Goal: Task Accomplishment & Management: Manage account settings

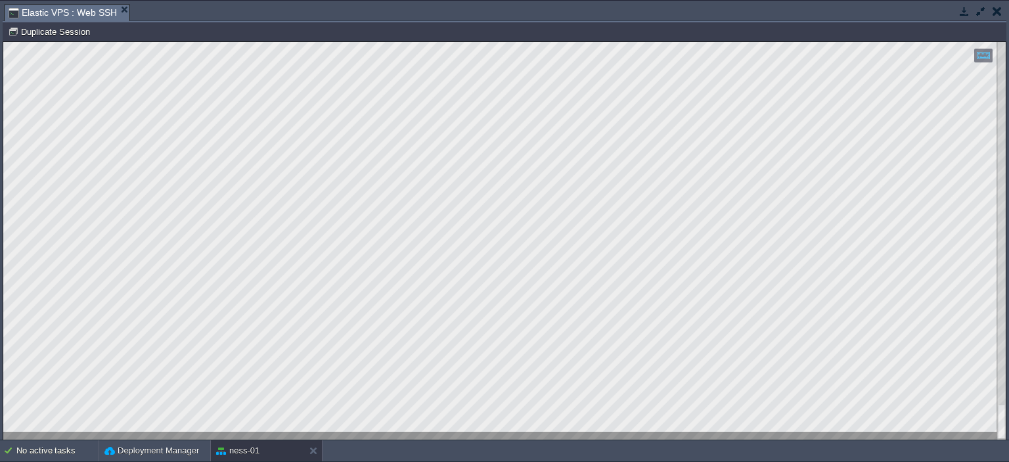
click at [3, 42] on html "Copy: Ctrl + Shift + C Paste: Ctrl + V Settings: Ctrl + Shift + Alt 0" at bounding box center [504, 42] width 1003 height 0
click at [1006, 42] on html "Copy: Ctrl + Shift + C Paste: Ctrl + V Settings: Ctrl + Shift + Alt 0" at bounding box center [504, 42] width 1003 height 0
click at [1001, 294] on div at bounding box center [1001, 240] width 9 height 397
click at [1006, 42] on html "Copy: Ctrl + Shift + C Paste: Ctrl + V Settings: Ctrl + Shift + Alt 0" at bounding box center [504, 42] width 1003 height 0
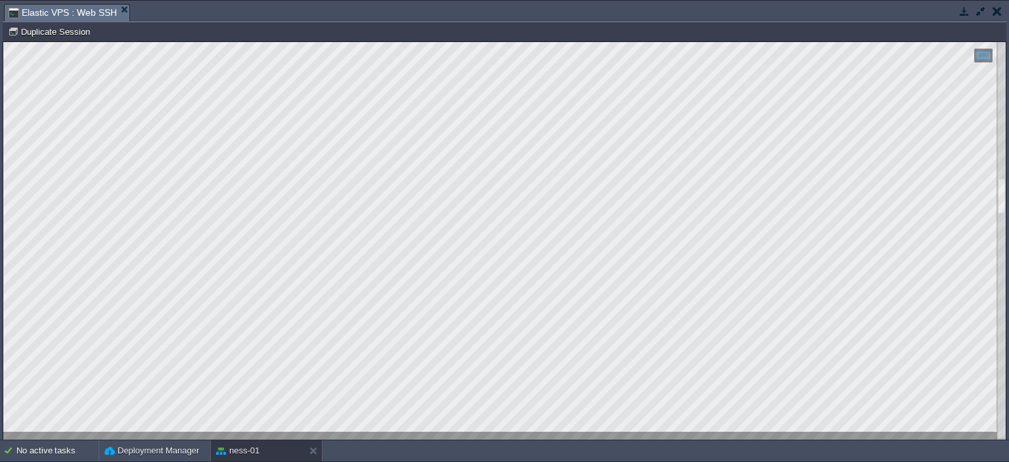
click at [1006, 42] on html "Copy: Ctrl + Shift + C Paste: Ctrl + V Settings: Ctrl + Shift + Alt 0" at bounding box center [504, 42] width 1003 height 0
click at [1003, 426] on div at bounding box center [1001, 240] width 9 height 397
click at [232, 432] on div at bounding box center [504, 240] width 1003 height 397
click at [985, 5] on button "button" at bounding box center [981, 11] width 12 height 12
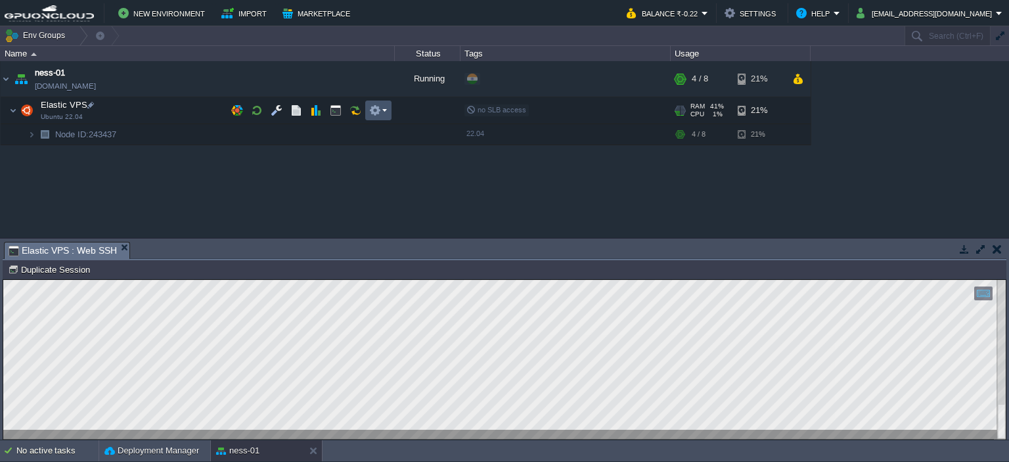
click at [369, 112] on button "button" at bounding box center [375, 110] width 12 height 12
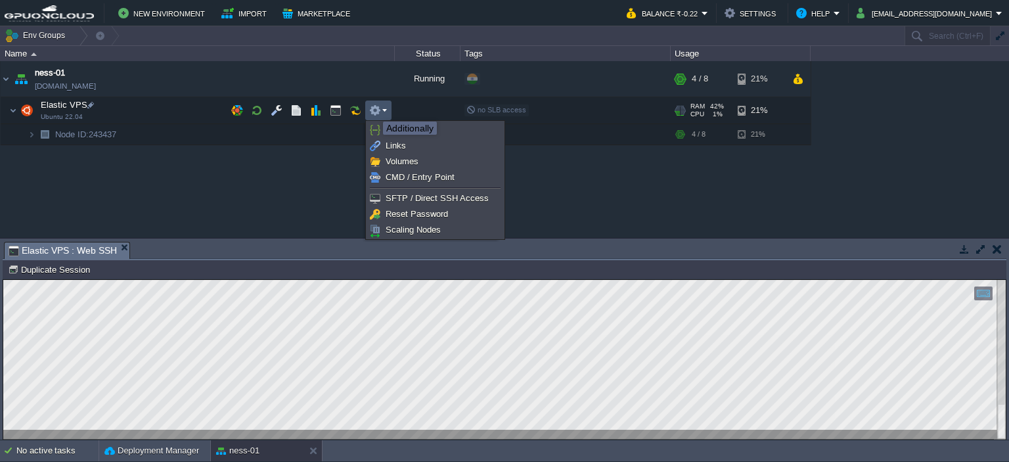
click at [373, 110] on button "button" at bounding box center [375, 110] width 12 height 12
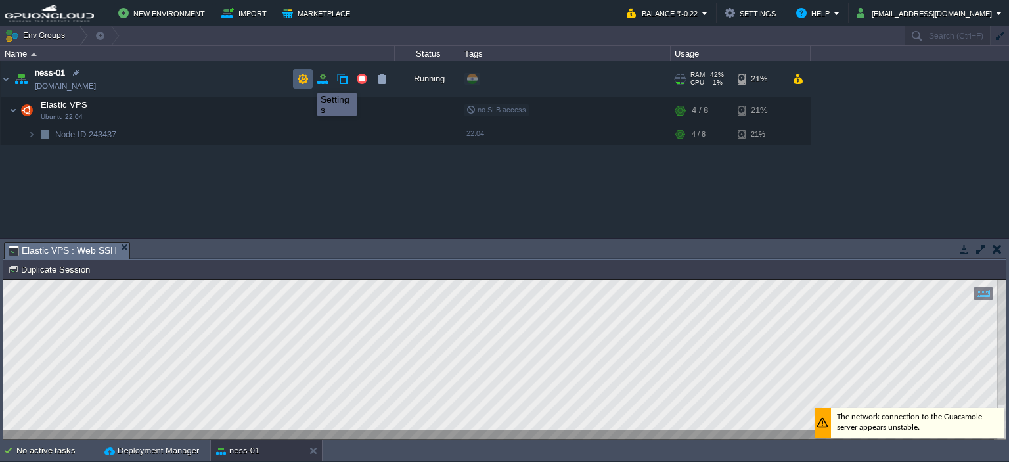
click at [307, 80] on button "button" at bounding box center [303, 79] width 12 height 12
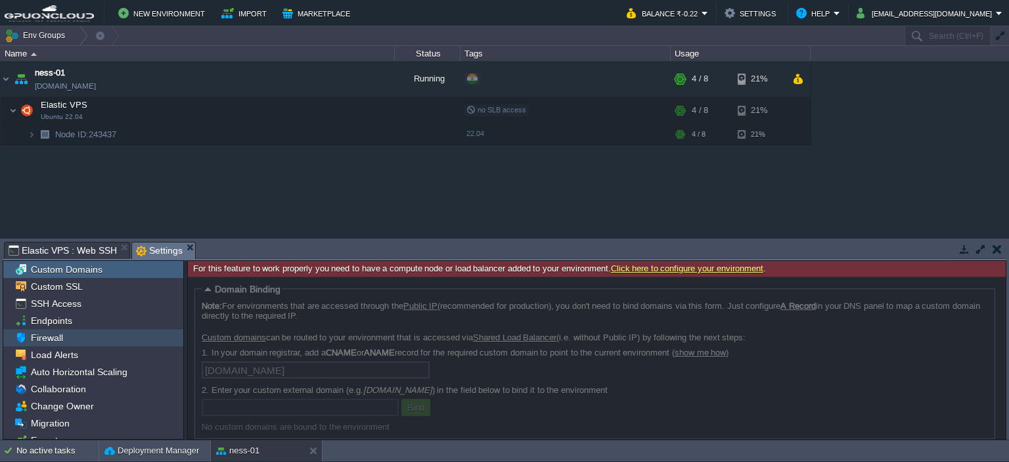
click at [50, 340] on span "Firewall" at bounding box center [46, 338] width 37 height 12
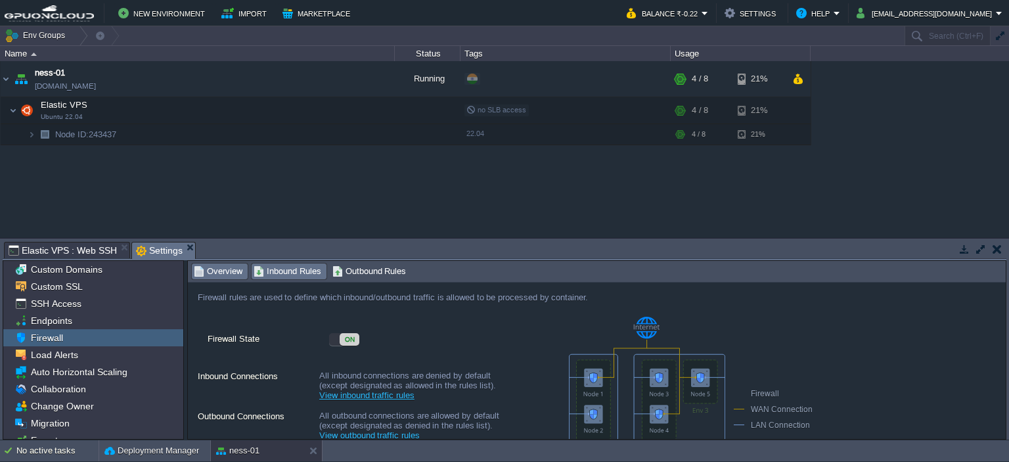
click at [286, 275] on span "Inbound Rules" at bounding box center [288, 271] width 68 height 14
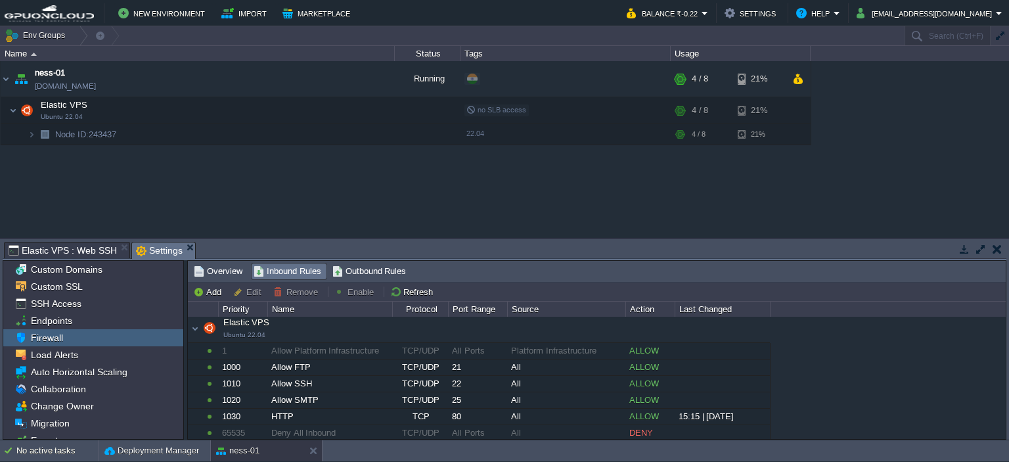
scroll to position [3, 0]
drag, startPoint x: 1006, startPoint y: 341, endPoint x: 1006, endPoint y: 355, distance: 14.5
click at [1006, 355] on div "Tasks Activity Log Archive Git / SVN Elastic VPS : Web SSH Settings Upload Dele…" at bounding box center [504, 338] width 1009 height 201
click at [203, 294] on button "Add" at bounding box center [209, 292] width 32 height 12
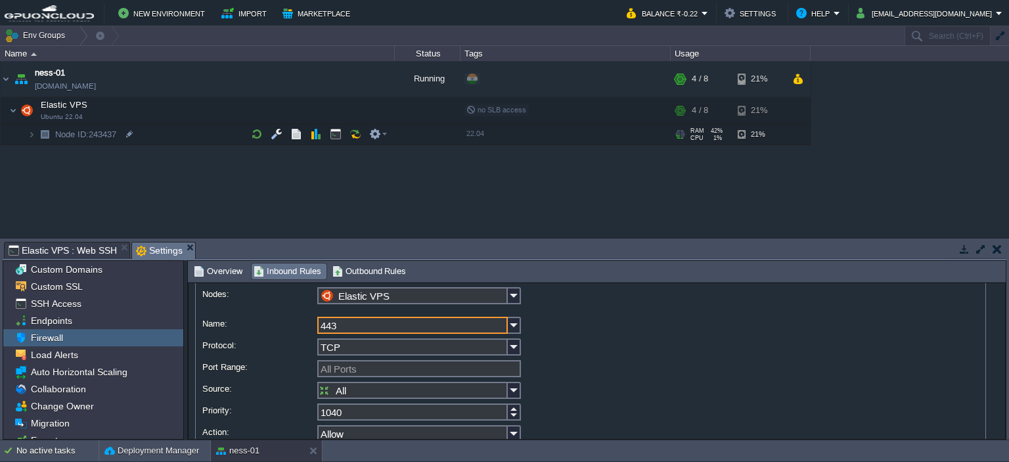
scroll to position [0, 0]
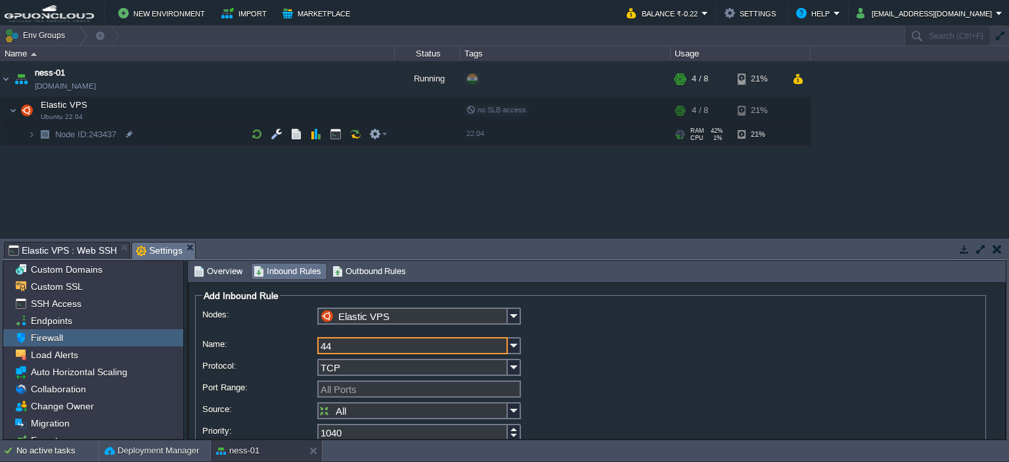
type input "4"
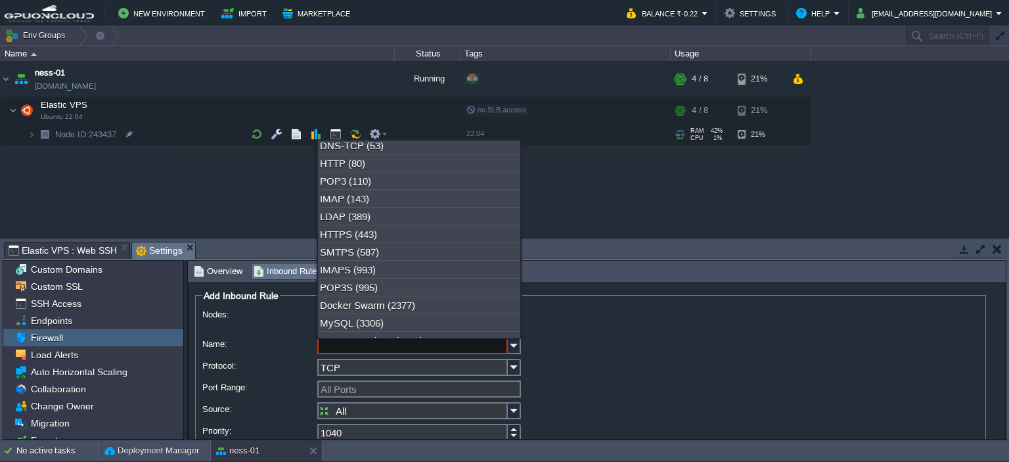
scroll to position [71, 0]
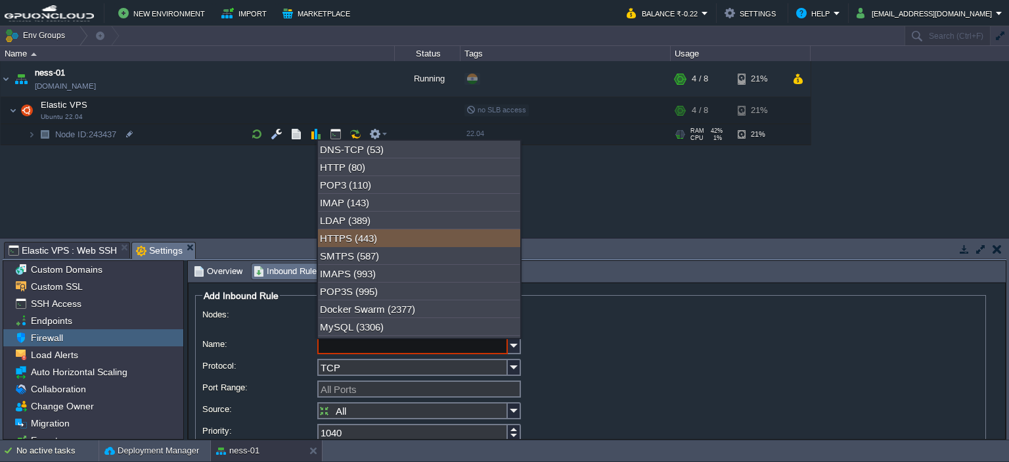
click at [402, 245] on div "HTTPS (443)" at bounding box center [419, 238] width 202 height 18
type input "HTTPS"
type input "443"
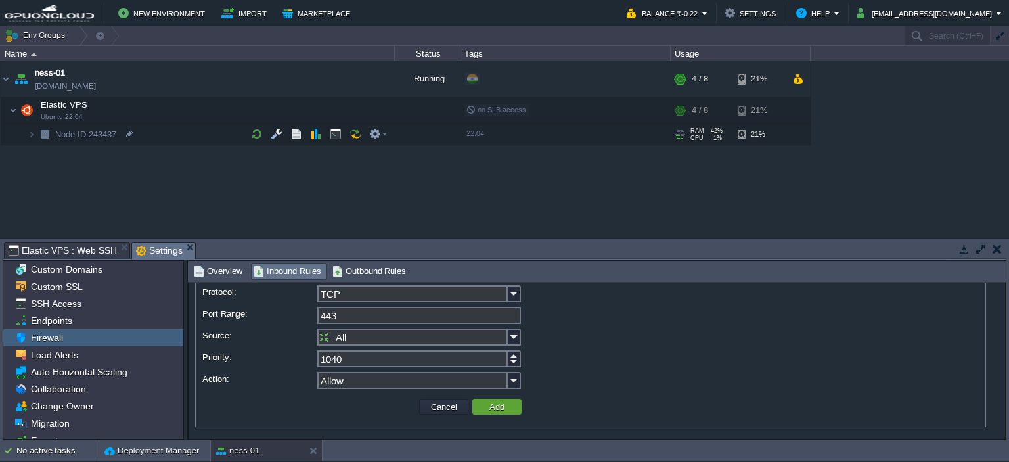
scroll to position [76, 0]
click at [489, 404] on button "Add" at bounding box center [496, 405] width 23 height 12
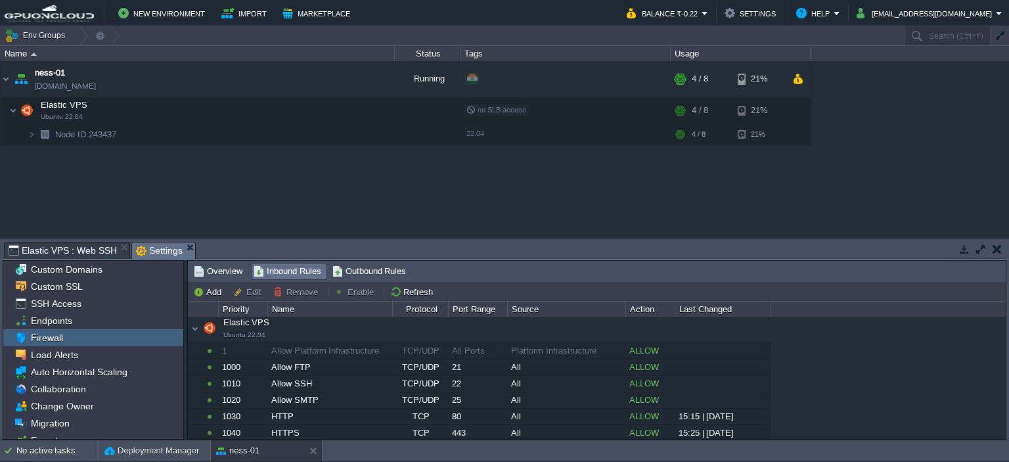
click at [75, 250] on span "Elastic VPS : Web SSH" at bounding box center [63, 250] width 108 height 16
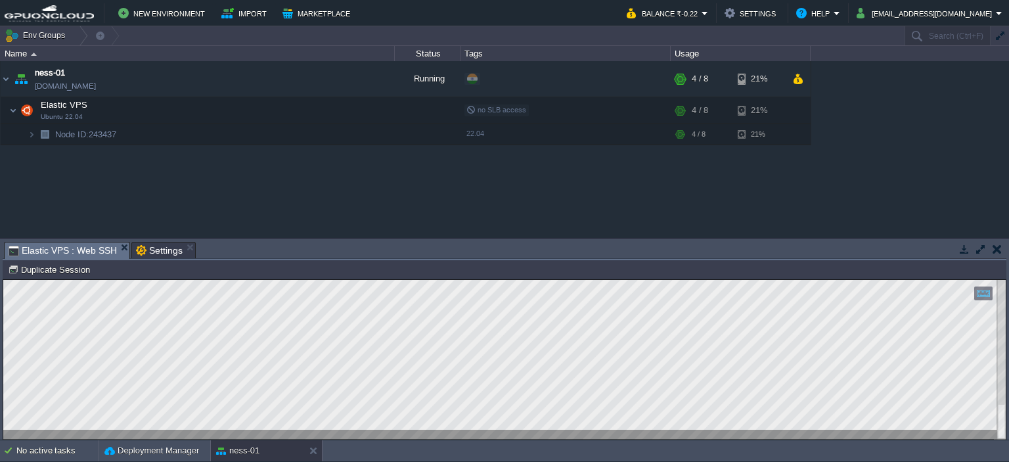
click at [976, 249] on button "button" at bounding box center [981, 249] width 12 height 12
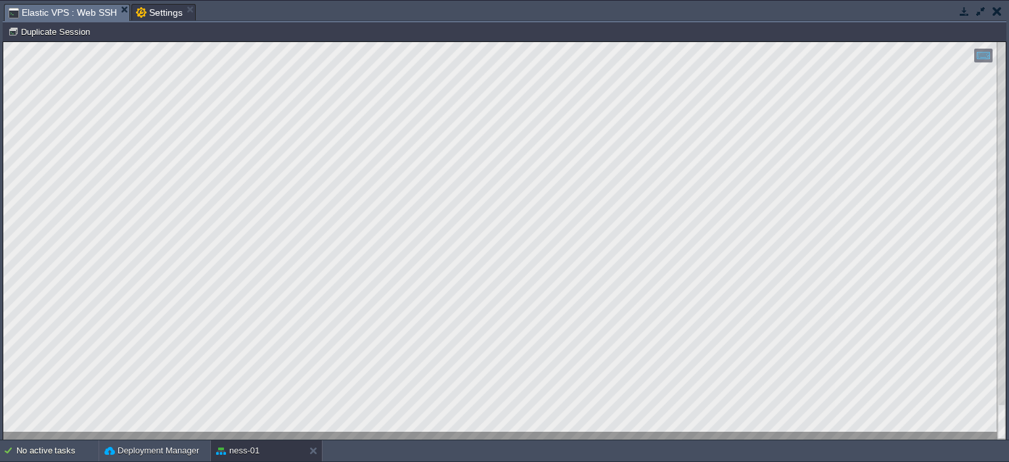
click at [185, 435] on div at bounding box center [504, 240] width 1003 height 397
click at [192, 432] on div at bounding box center [504, 240] width 1003 height 397
click at [3, 42] on html "Copy: Ctrl + Shift + C Paste: Ctrl + V Settings: Ctrl + Shift + Alt 0" at bounding box center [504, 42] width 1003 height 0
click at [1004, 53] on div at bounding box center [1001, 240] width 9 height 397
click at [999, 399] on div at bounding box center [1001, 240] width 9 height 397
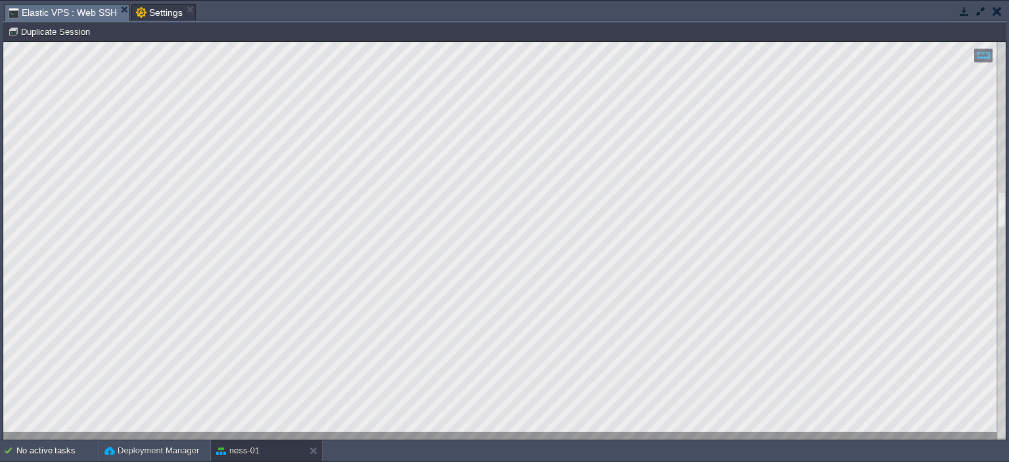
click at [1005, 349] on div at bounding box center [1001, 240] width 9 height 397
click at [1003, 300] on div at bounding box center [1001, 240] width 9 height 397
click at [1006, 42] on html "Copy: Ctrl + Shift + C Paste: Ctrl + V Settings: Ctrl + Shift + Alt 0" at bounding box center [504, 42] width 1003 height 0
click at [1005, 437] on div at bounding box center [1001, 240] width 9 height 397
click at [3, 42] on html "Copy: Ctrl + Shift + C Paste: Ctrl + V Settings: Ctrl + Shift + Alt 0" at bounding box center [504, 42] width 1003 height 0
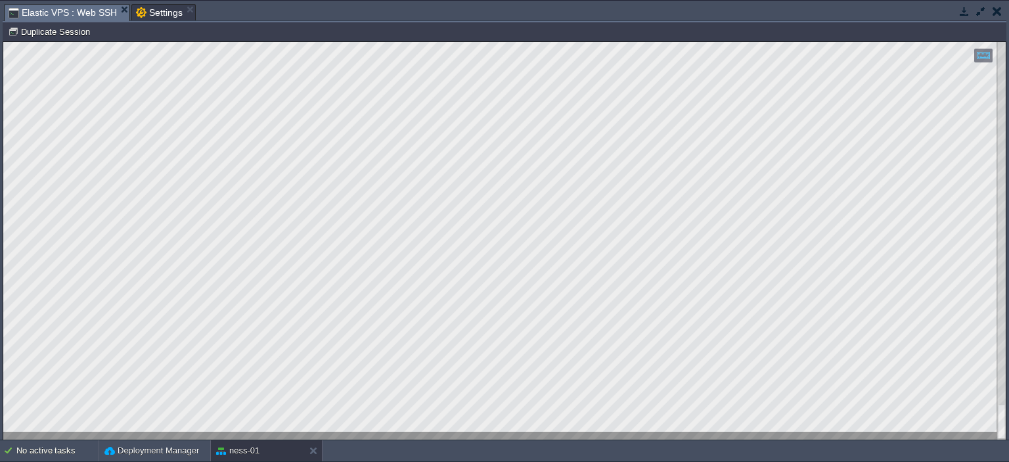
click at [3, 42] on html "Copy: Ctrl + Shift + C Paste: Ctrl + V Settings: Ctrl + Shift + Alt 0" at bounding box center [504, 42] width 1003 height 0
click at [161, 432] on div at bounding box center [504, 240] width 1003 height 397
click at [311, 433] on div at bounding box center [504, 240] width 1003 height 397
click at [87, 10] on span "Elastic VPS : Web SSH" at bounding box center [63, 13] width 108 height 16
click at [66, 35] on button "Duplicate Session" at bounding box center [51, 32] width 86 height 12
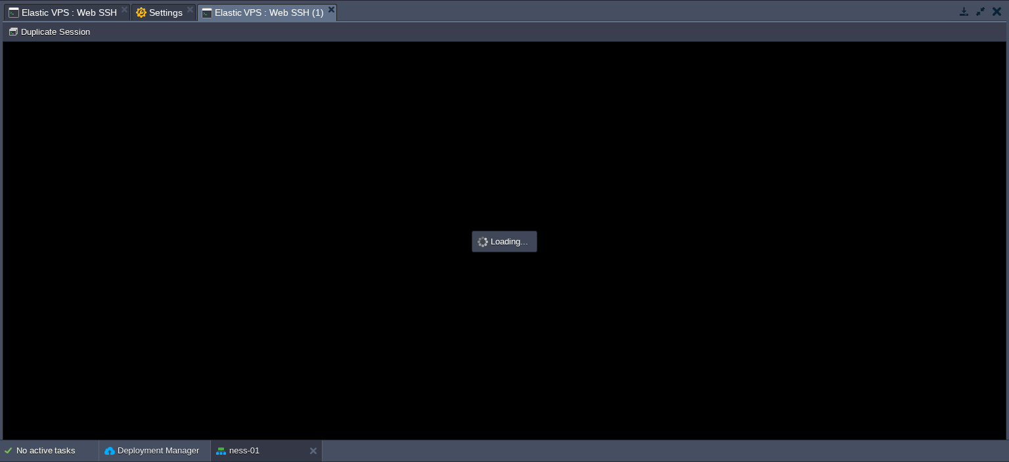
scroll to position [0, 0]
click at [73, 7] on span "Elastic VPS : Web SSH" at bounding box center [63, 13] width 108 height 16
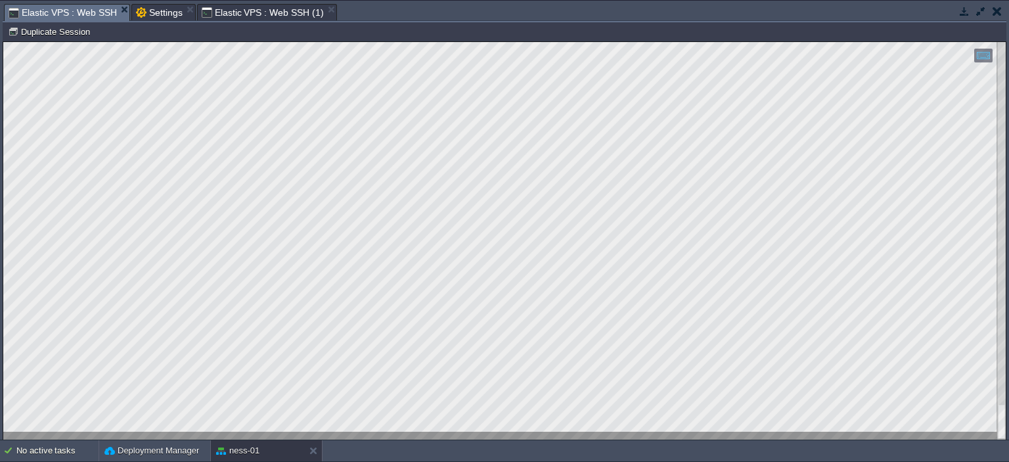
click at [247, 12] on span "Elastic VPS : Web SSH (1)" at bounding box center [263, 13] width 122 height 16
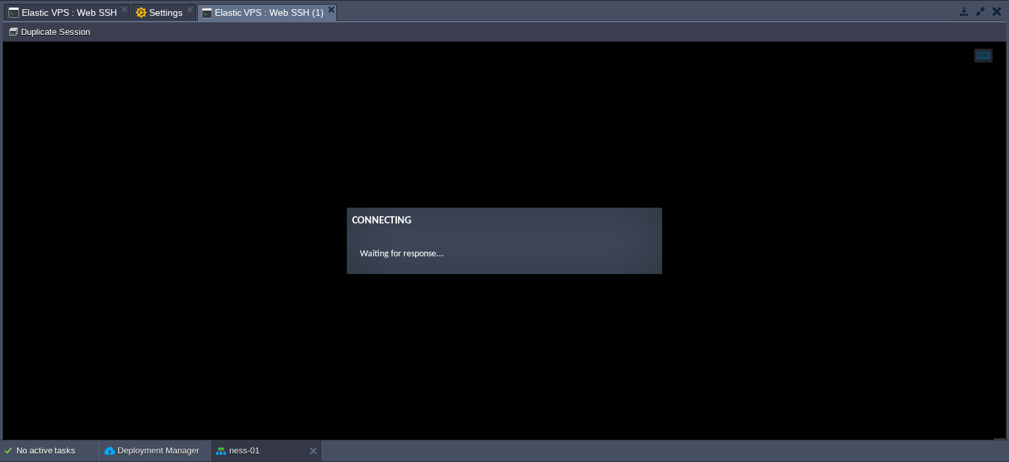
click at [89, 5] on span "Elastic VPS : Web SSH" at bounding box center [63, 13] width 108 height 16
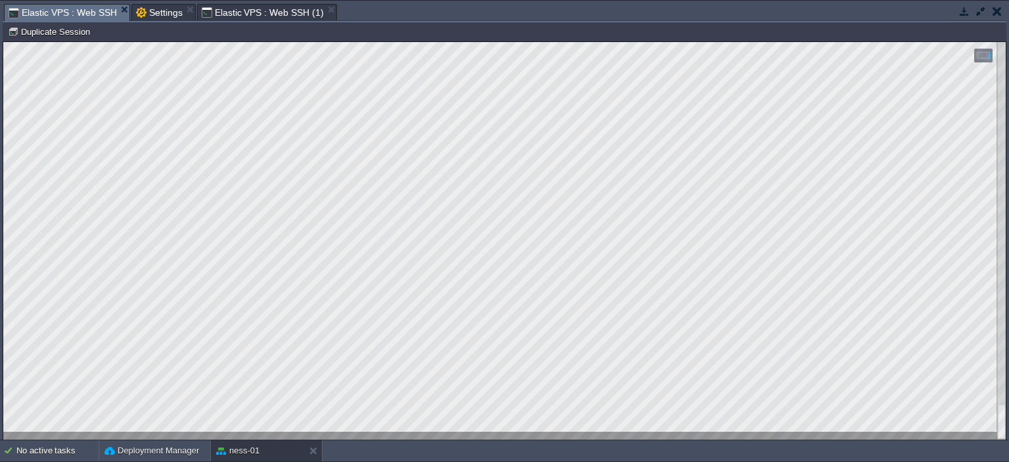
click at [348, 436] on div at bounding box center [504, 240] width 1003 height 397
click at [218, 15] on span "Elastic VPS : Web SSH (1)" at bounding box center [263, 13] width 122 height 16
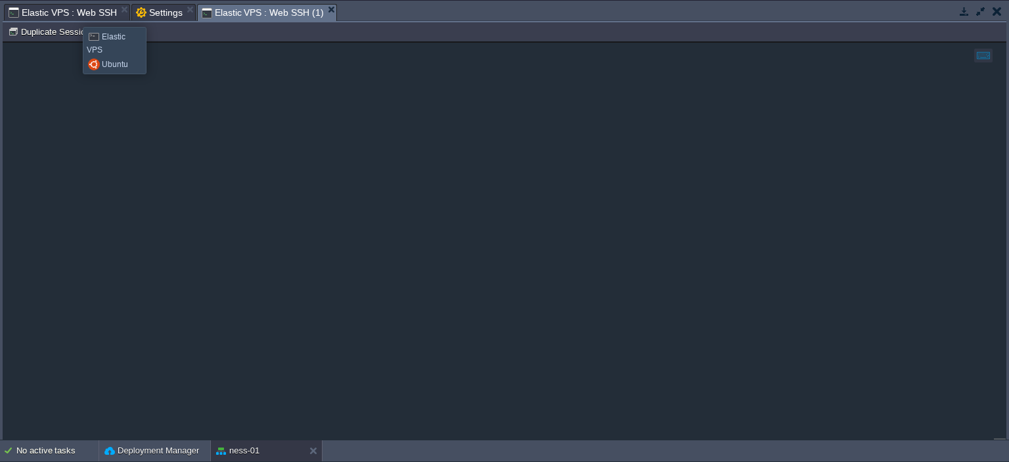
click at [73, 14] on span "Elastic VPS : Web SSH" at bounding box center [63, 13] width 108 height 16
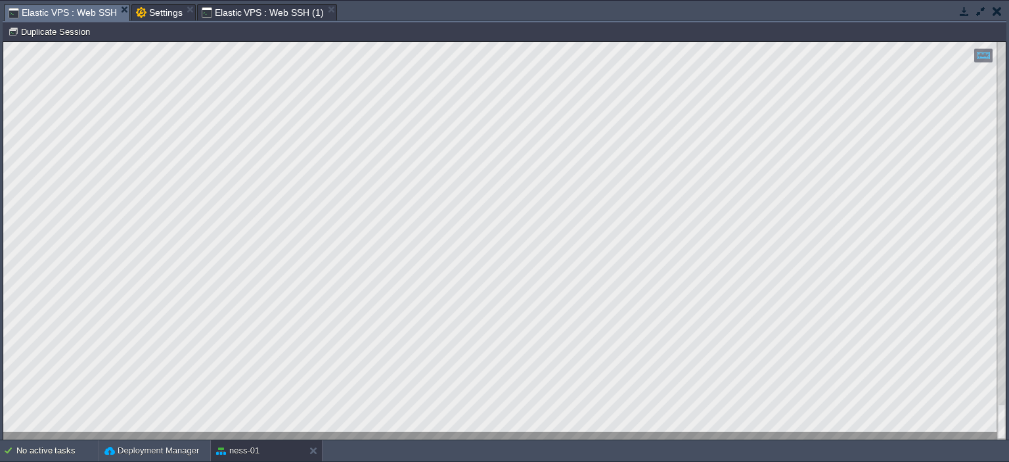
click at [233, 18] on span "Elastic VPS : Web SSH (1)" at bounding box center [263, 13] width 122 height 16
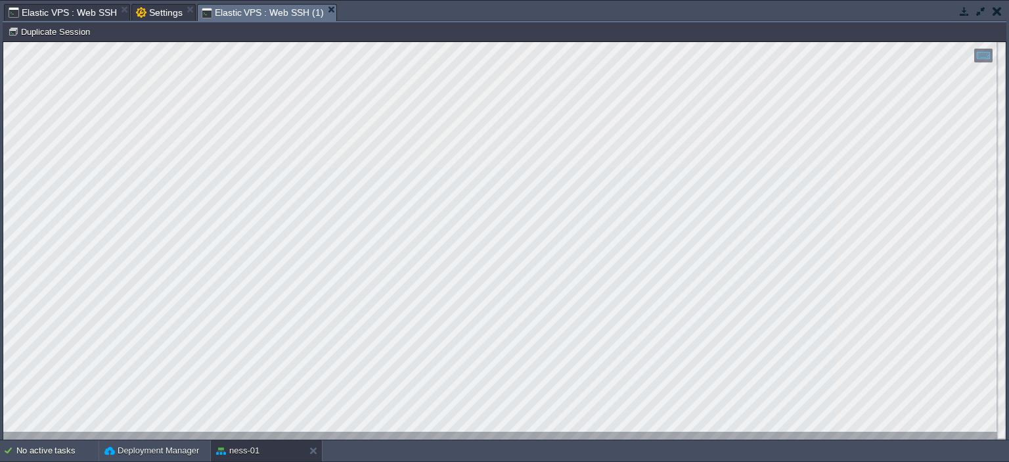
click at [45, 10] on span "Elastic VPS : Web SSH" at bounding box center [63, 13] width 108 height 16
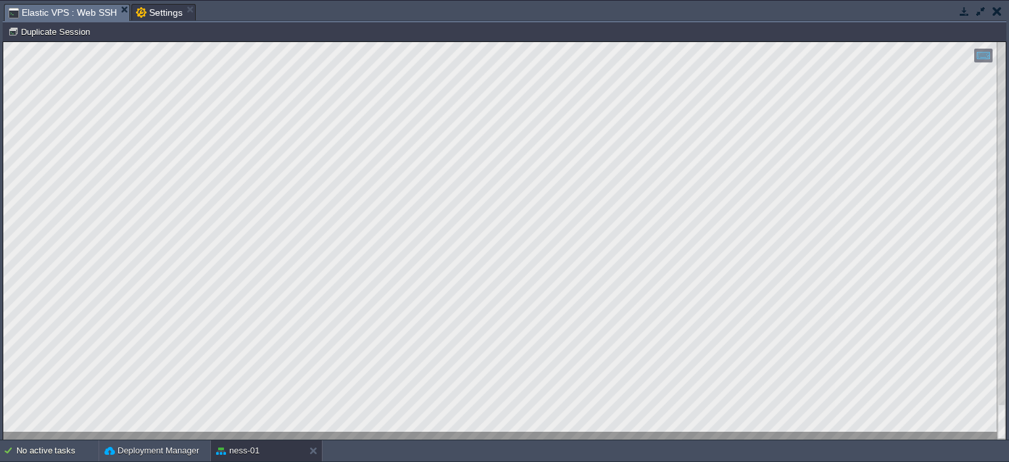
click at [3, 42] on html "Copy: Ctrl + Shift + C Paste: Ctrl + V Settings: Ctrl + Shift + Alt 0" at bounding box center [504, 42] width 1003 height 0
click at [298, 432] on div at bounding box center [504, 240] width 1003 height 397
click at [295, 432] on div at bounding box center [504, 240] width 1003 height 397
click at [3, 42] on html "Copy: Ctrl + Shift + C Paste: Ctrl + V Settings: Ctrl + Shift + Alt 0" at bounding box center [504, 42] width 1003 height 0
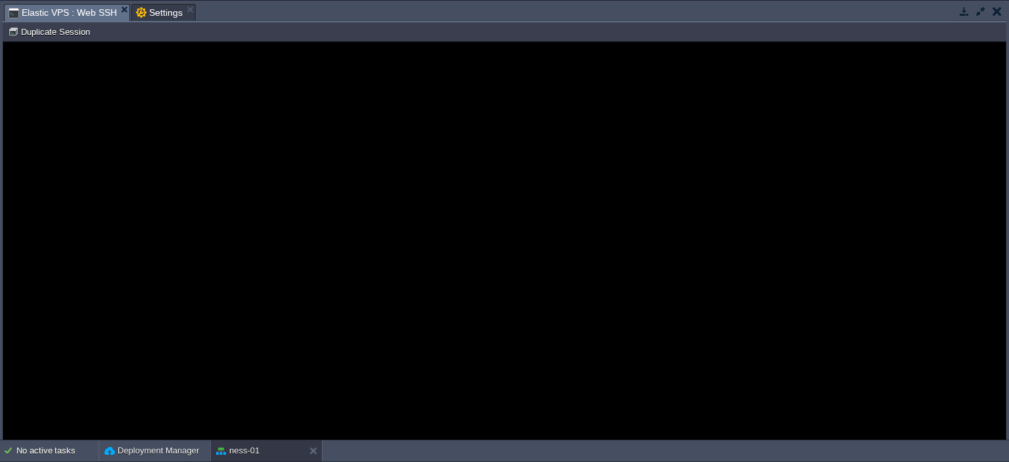
click at [60, 12] on span "Elastic VPS : Web SSH" at bounding box center [63, 13] width 108 height 16
